Goal: Use online tool/utility: Utilize a website feature to perform a specific function

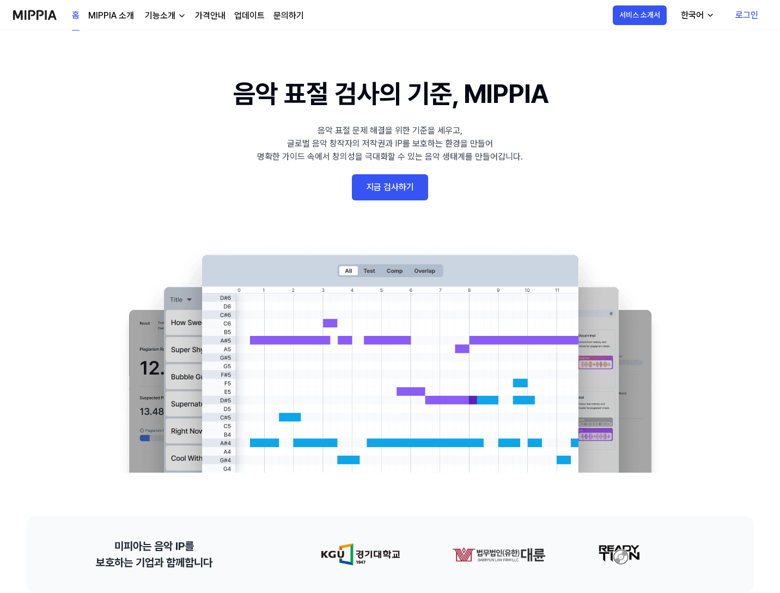
click at [745, 14] on link "로그인" at bounding box center [747, 15] width 40 height 31
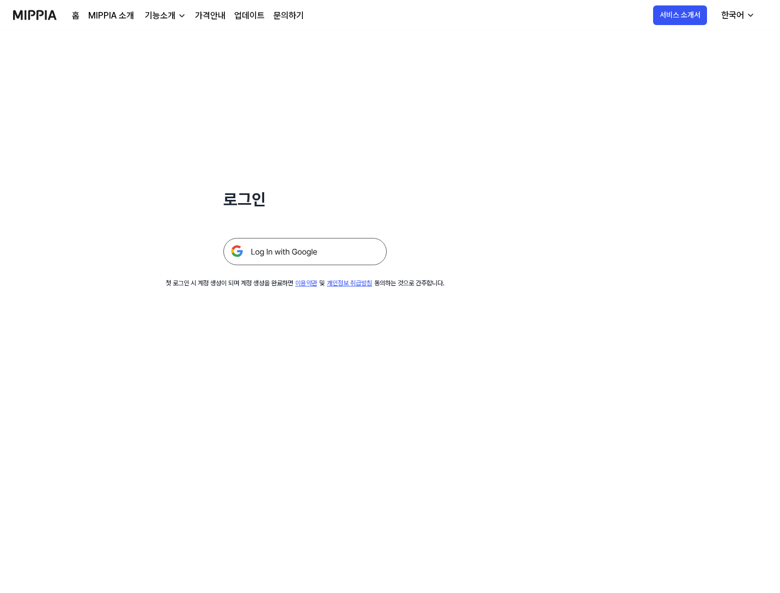
click at [275, 253] on img at bounding box center [304, 251] width 163 height 27
click at [46, 7] on img at bounding box center [35, 15] width 44 height 30
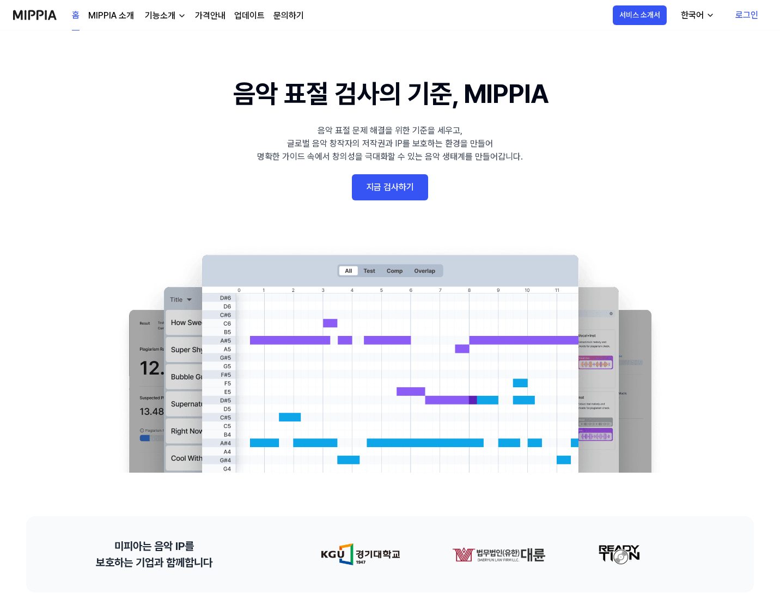
click at [81, 154] on 배너 "음악 표절 검사의 기준, MIPPIA 음악 표절 문제 해결을 위한 기준을 세우고, 글로벌 음악 창작자의 저작권과 IP를 보호하는 환경을 만들어…" at bounding box center [390, 273] width 780 height 399
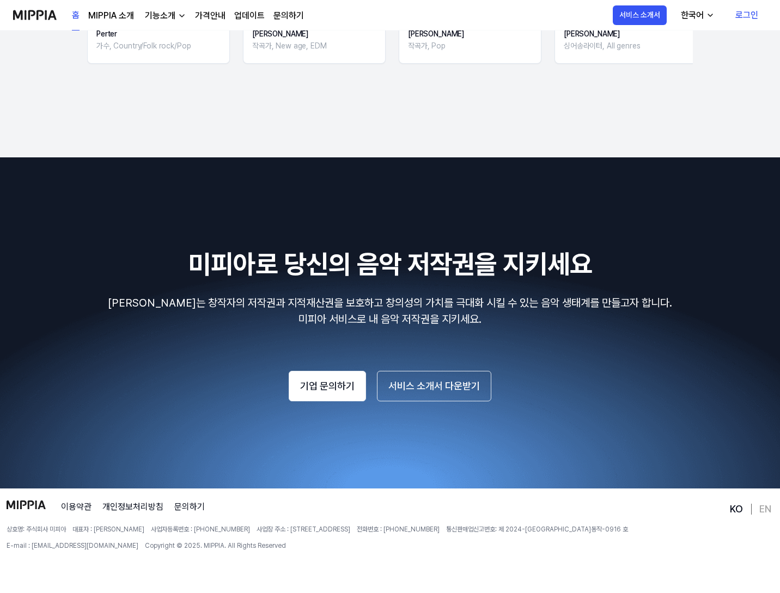
scroll to position [1757, 0]
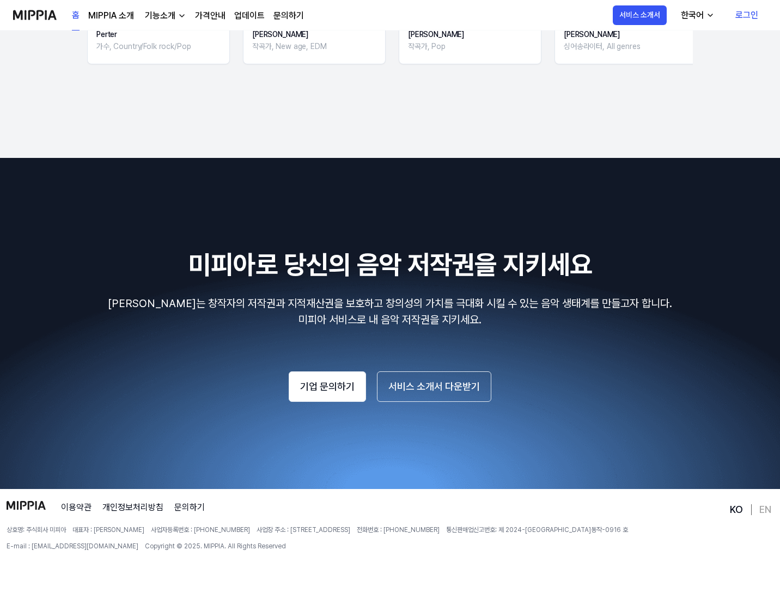
click at [745, 13] on link "로그인" at bounding box center [747, 15] width 40 height 31
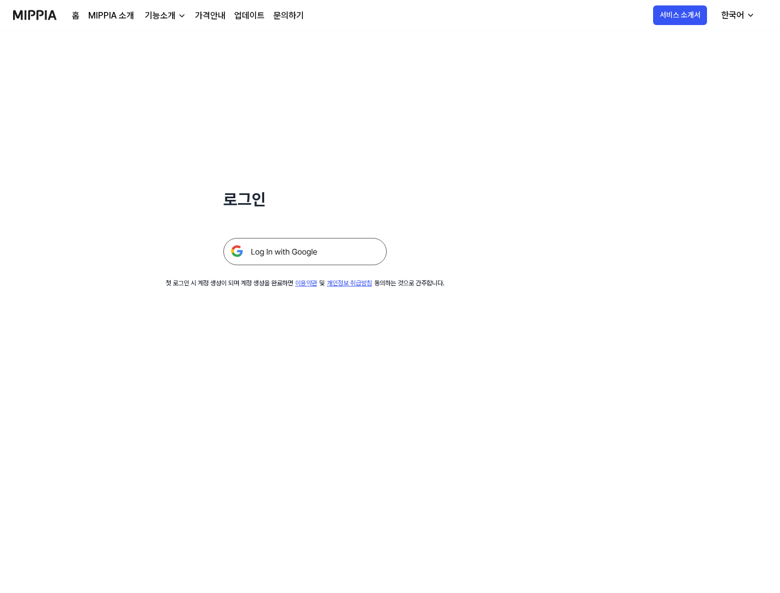
click at [306, 246] on img at bounding box center [304, 251] width 163 height 27
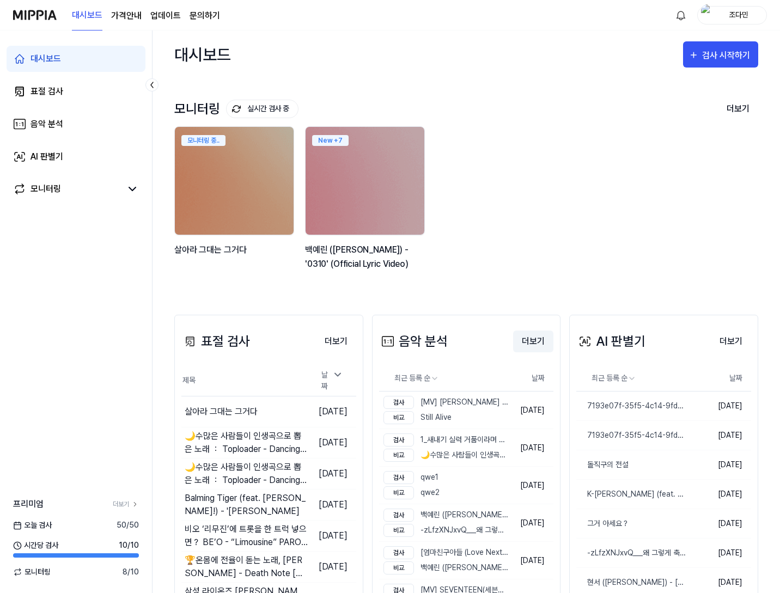
click at [517, 338] on button "더보기" at bounding box center [533, 342] width 40 height 22
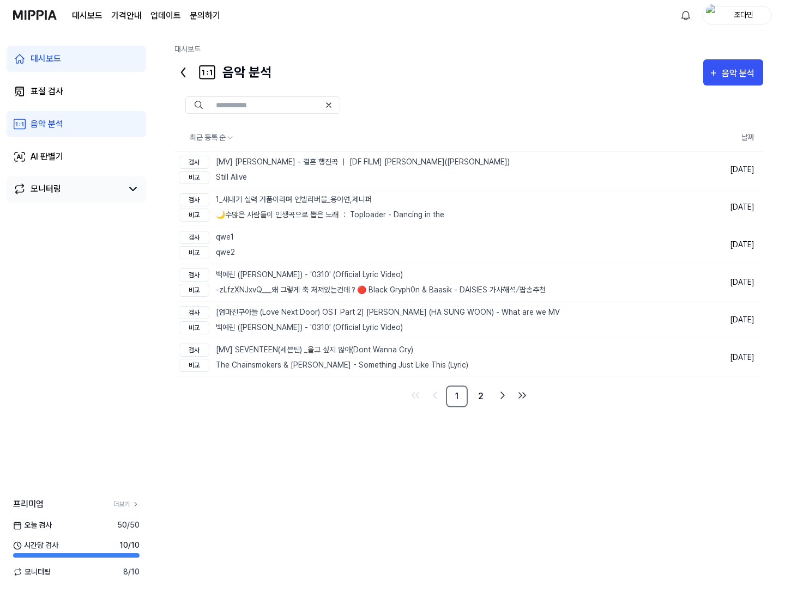
click at [58, 185] on div "모니터링" at bounding box center [46, 189] width 31 height 13
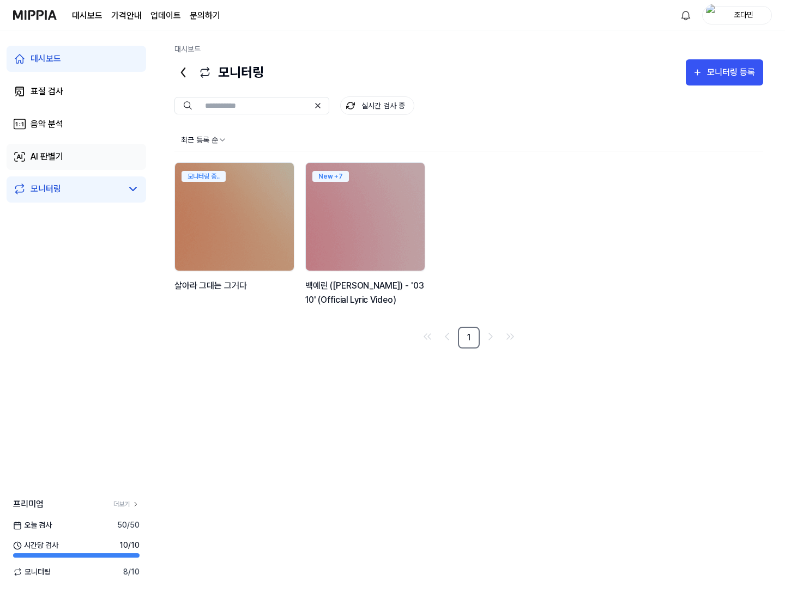
click at [58, 161] on div "AI 판별기" at bounding box center [47, 156] width 33 height 13
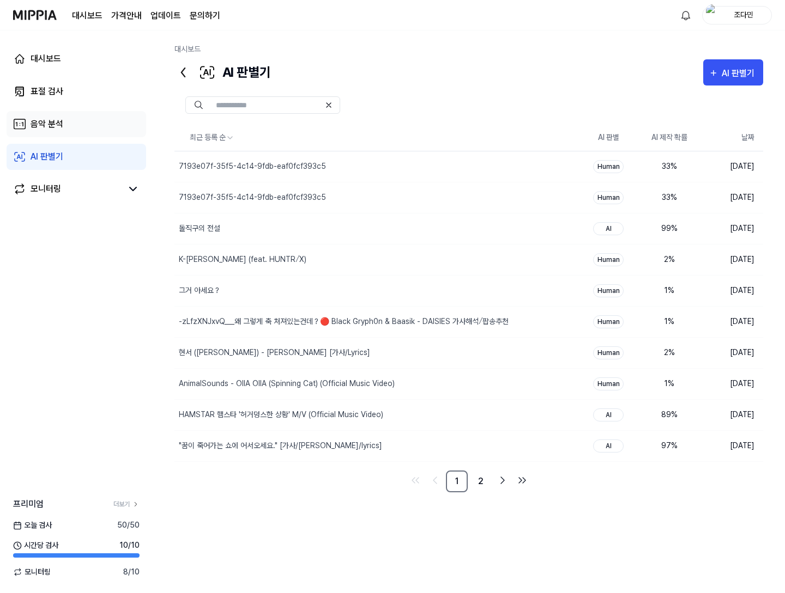
click at [90, 118] on link "음악 분석" at bounding box center [77, 124] width 140 height 26
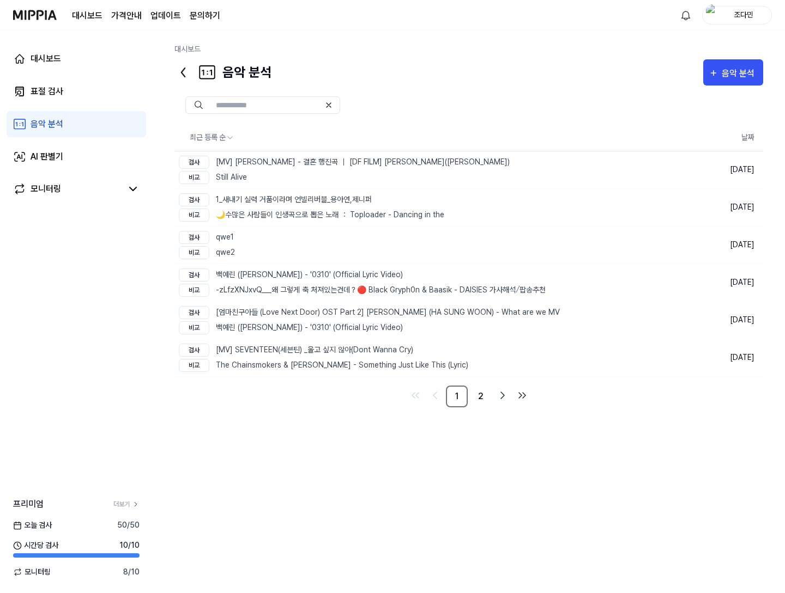
click at [88, 125] on link "음악 분석" at bounding box center [77, 124] width 140 height 26
click at [29, 156] on link "AI 판별기" at bounding box center [77, 157] width 140 height 26
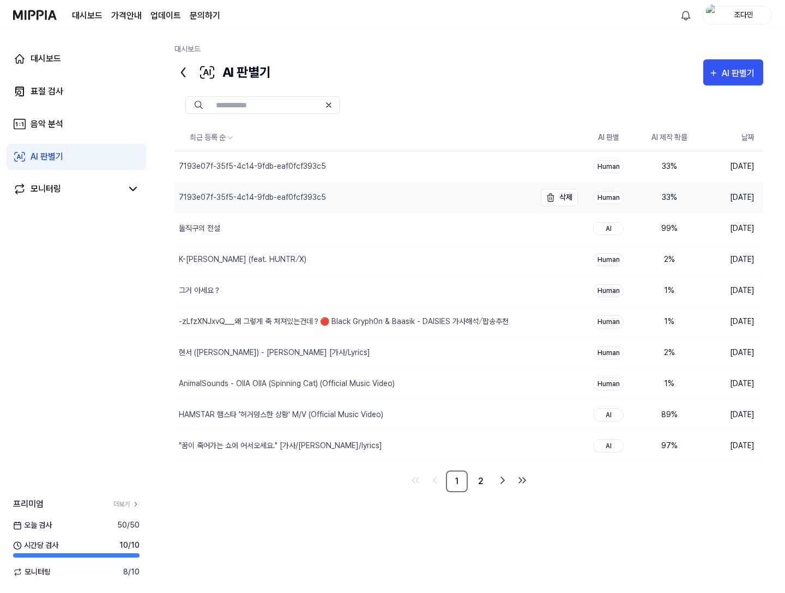
click at [264, 183] on div "7193e07f-35f5-4c14-9fdb-eaf0fcf393c5" at bounding box center [354, 198] width 361 height 31
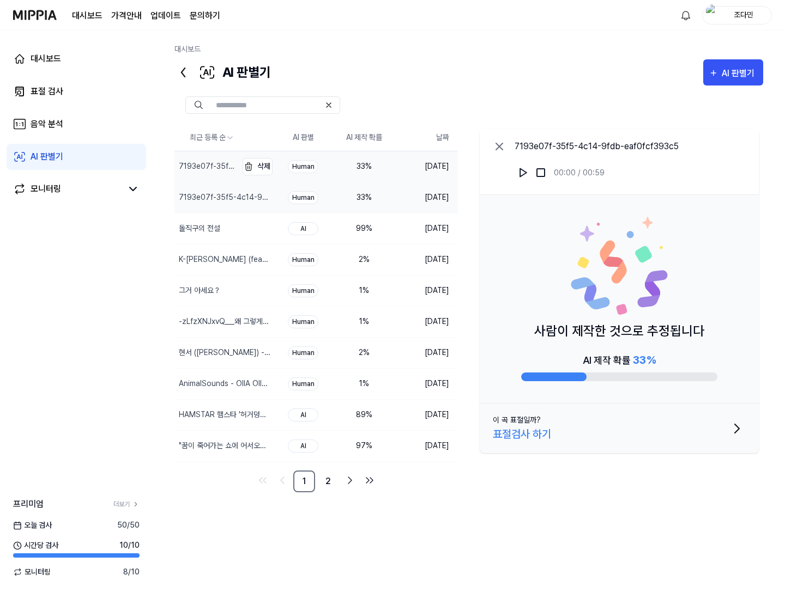
click at [230, 166] on div "7193e07f-35f5-4c14-9fdb-eaf0fcf393c5" at bounding box center [207, 166] width 56 height 11
click at [230, 223] on div "돌직구의 전설" at bounding box center [205, 229] width 63 height 31
